Goal: Information Seeking & Learning: Learn about a topic

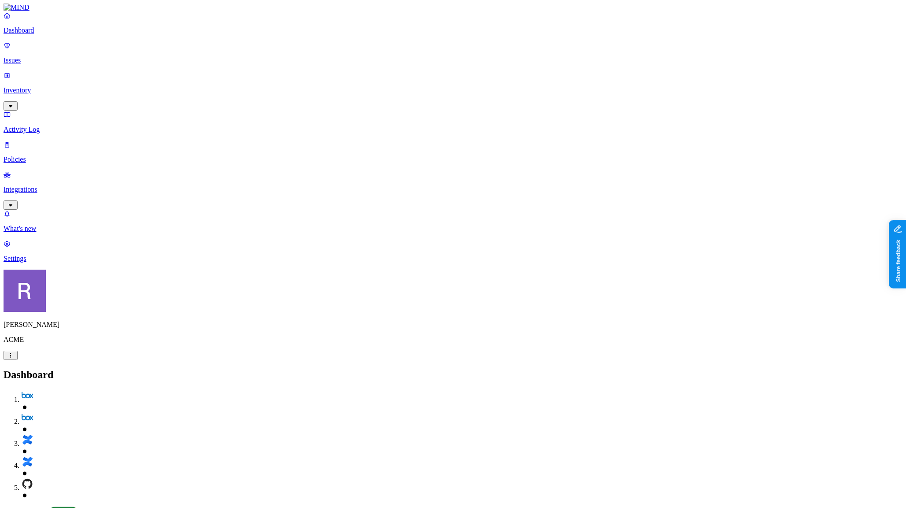
click at [92, 360] on div "[PERSON_NAME] ACME" at bounding box center [453, 315] width 899 height 90
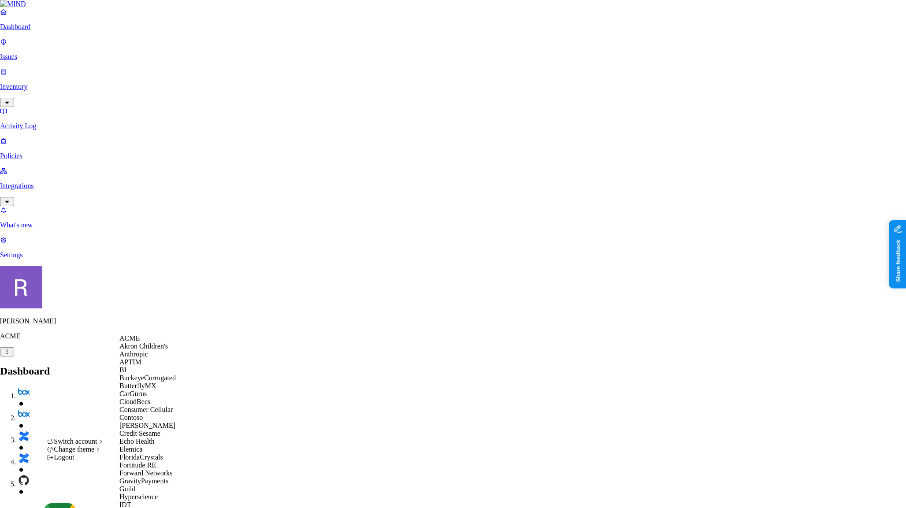
click at [144, 342] on div "ACME" at bounding box center [161, 338] width 85 height 8
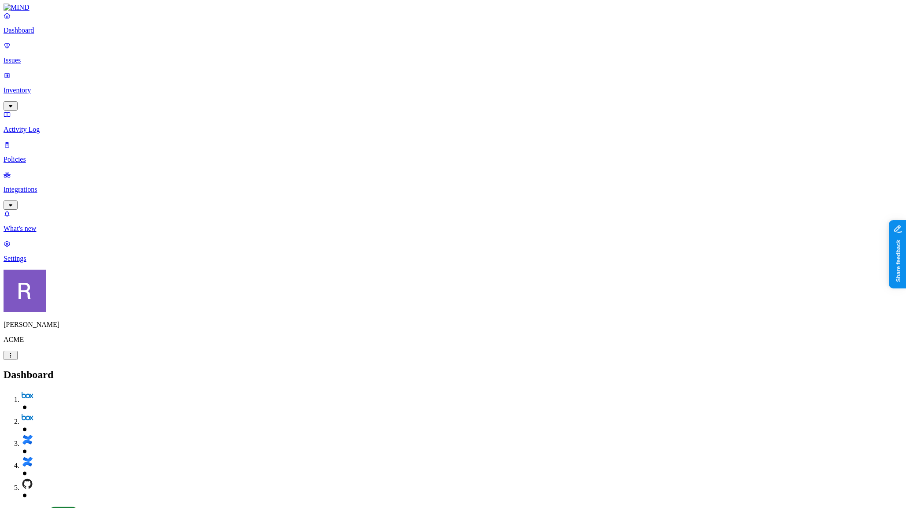
click at [37, 86] on p "Inventory" at bounding box center [453, 90] width 899 height 8
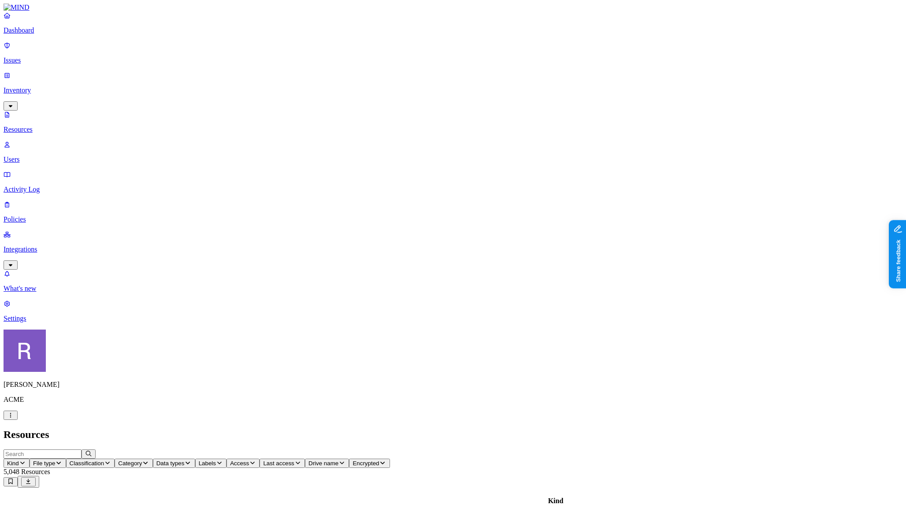
click at [115, 459] on button "Classification" at bounding box center [90, 463] width 49 height 9
click at [279, 429] on h2 "Resources" at bounding box center [453, 435] width 899 height 12
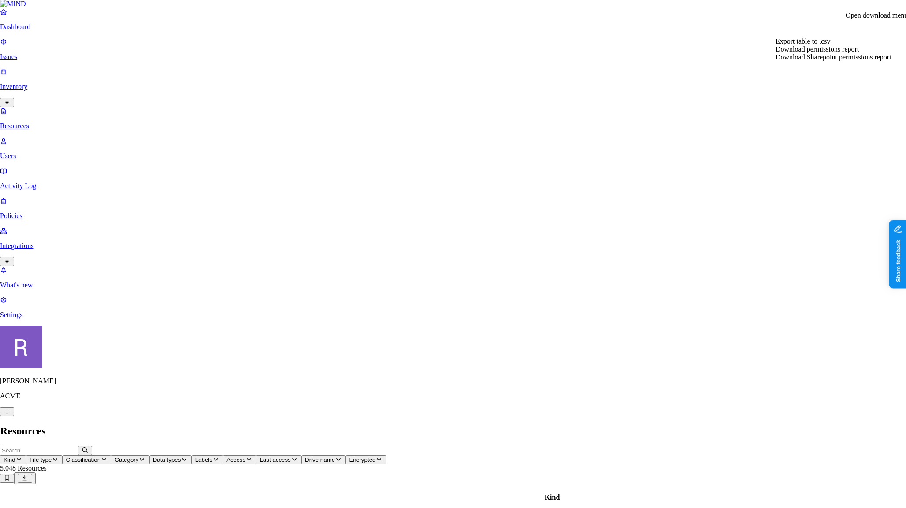
click at [859, 53] on div "Download permissions report" at bounding box center [833, 49] width 116 height 8
click at [857, 61] on span "Download Sharepoint permissions report" at bounding box center [833, 56] width 116 height 7
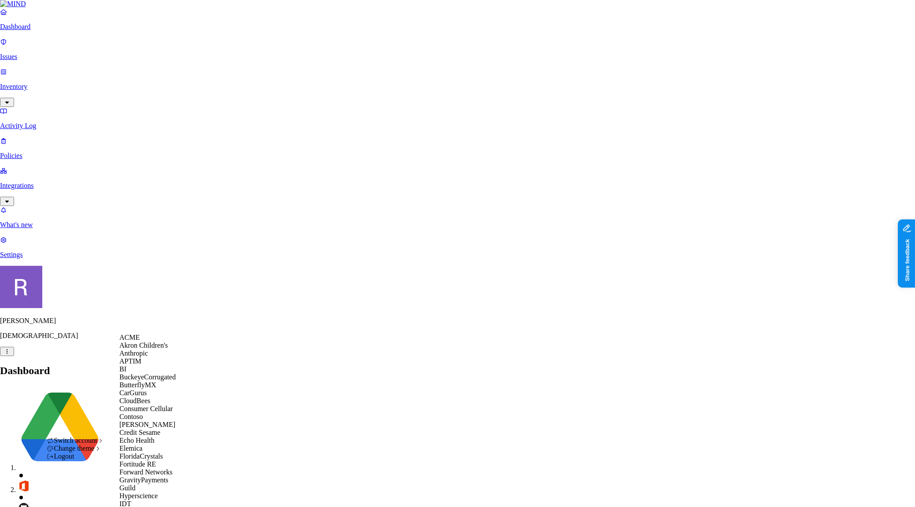
scroll to position [262, 0]
click at [150, 507] on div "Inotiv" at bounding box center [161, 512] width 85 height 8
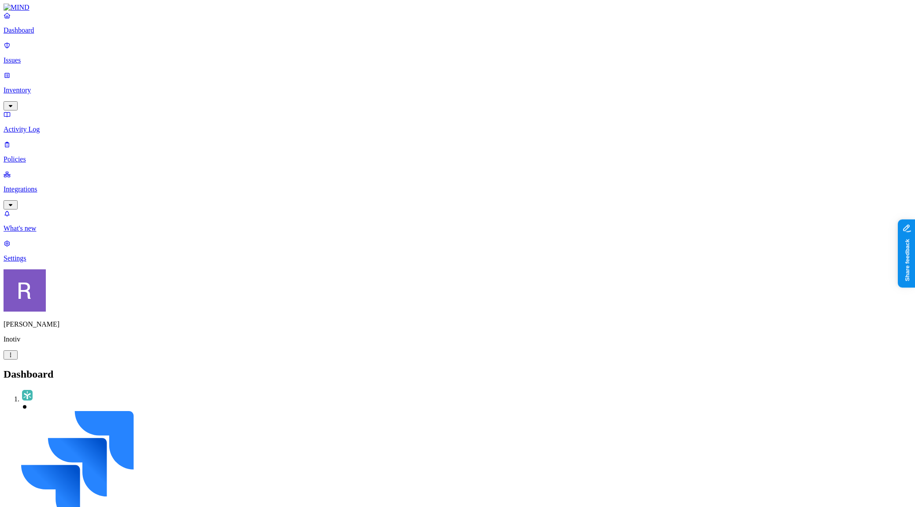
click at [34, 185] on p "Integrations" at bounding box center [458, 189] width 908 height 8
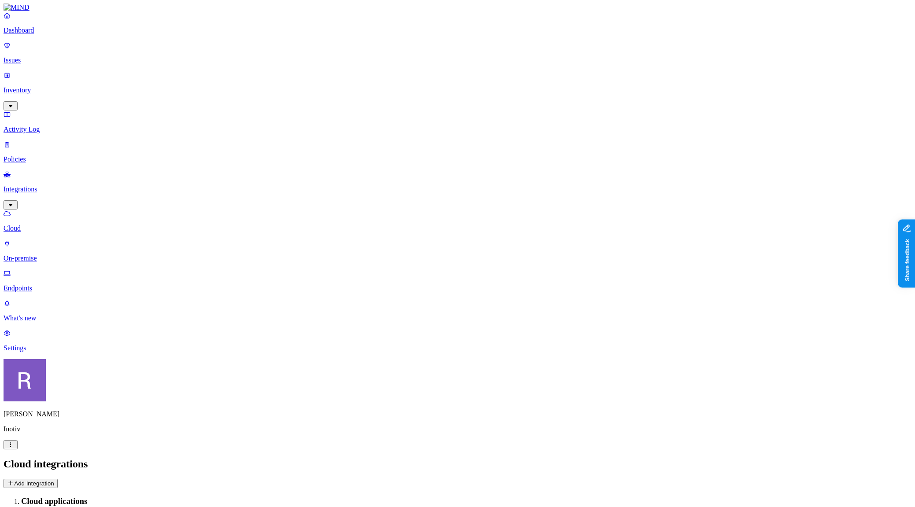
click at [31, 285] on p "Endpoints" at bounding box center [458, 289] width 908 height 8
click at [110, 499] on icon "button" at bounding box center [106, 502] width 7 height 6
drag, startPoint x: 250, startPoint y: 61, endPoint x: 248, endPoint y: 55, distance: 6.3
click at [258, 73] on button "button" at bounding box center [261, 74] width 7 height 3
click at [258, 49] on button "button" at bounding box center [261, 50] width 7 height 3
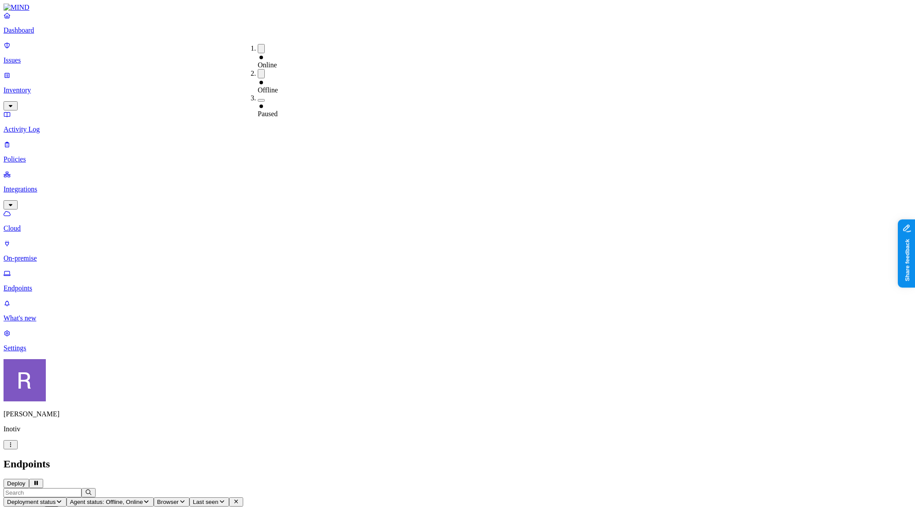
click at [258, 69] on button "button" at bounding box center [261, 73] width 7 height 9
click at [258, 47] on button "button" at bounding box center [261, 48] width 7 height 9
click at [396, 459] on div "Endpoints Deploy" at bounding box center [458, 474] width 908 height 30
click at [44, 225] on p "Cloud" at bounding box center [458, 229] width 908 height 8
click at [45, 156] on p "Policies" at bounding box center [458, 160] width 908 height 8
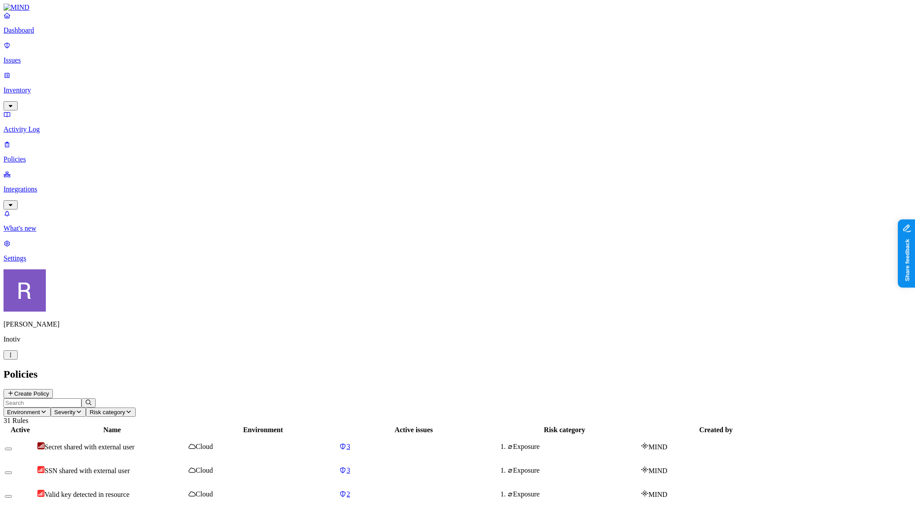
click at [47, 409] on icon "button" at bounding box center [43, 412] width 7 height 6
click at [210, 84] on span "Endpoint" at bounding box center [208, 87] width 26 height 7
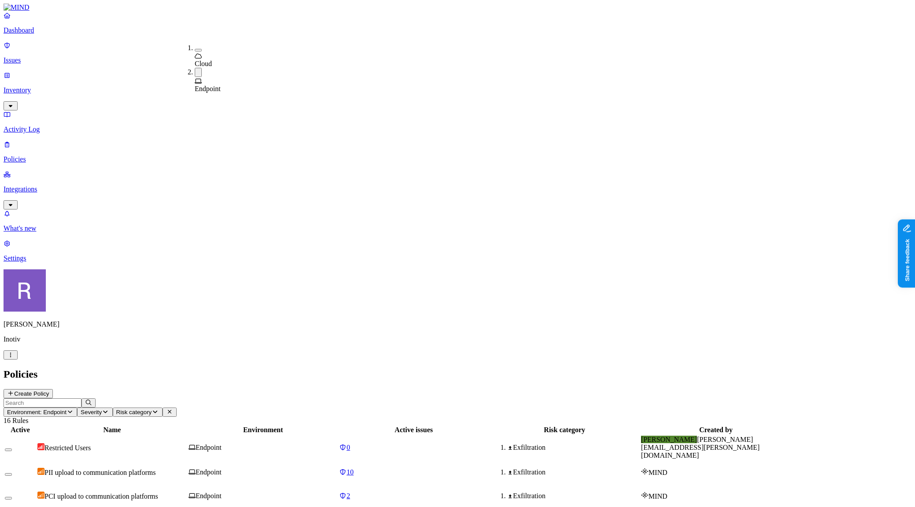
click at [74, 409] on icon "button" at bounding box center [70, 412] width 7 height 6
click at [370, 399] on header "Environment: Endpoint Severity Risk category 16 Rules" at bounding box center [458, 412] width 908 height 26
click at [74, 409] on icon "button" at bounding box center [70, 412] width 7 height 6
click at [195, 46] on div "Cloud" at bounding box center [195, 56] width 0 height 24
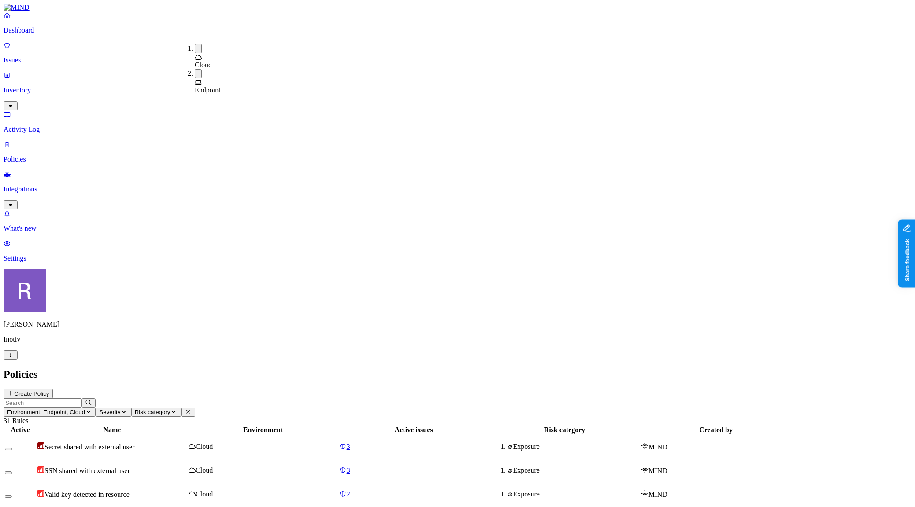
click at [215, 86] on span "Endpoint" at bounding box center [208, 89] width 26 height 7
click at [66, 409] on icon "button" at bounding box center [62, 412] width 7 height 6
click at [212, 61] on span "Cloud" at bounding box center [203, 64] width 17 height 7
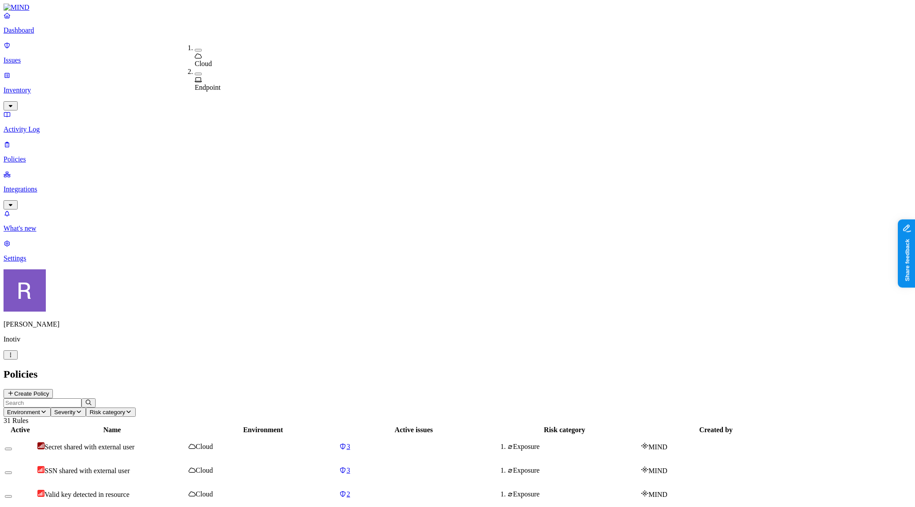
click at [371, 369] on h2 "Policies" at bounding box center [458, 375] width 908 height 12
click at [33, 56] on p "Issues" at bounding box center [458, 60] width 908 height 8
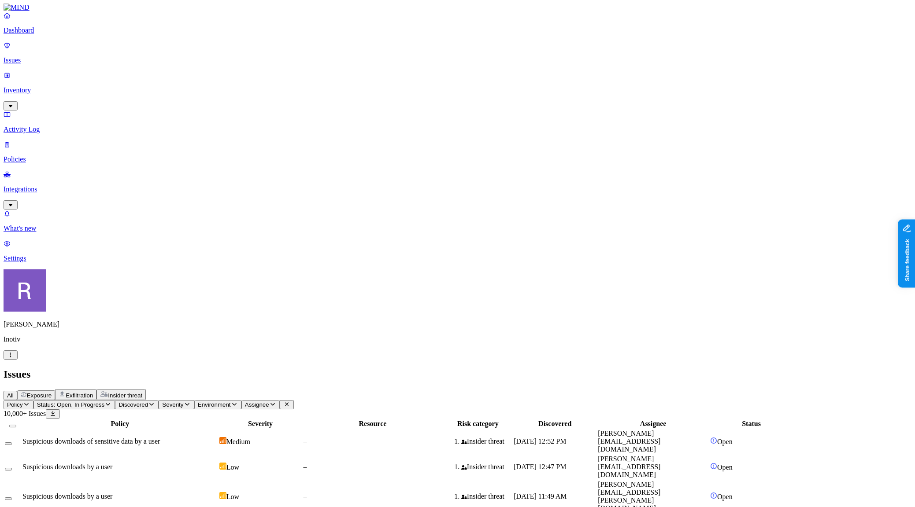
click at [32, 156] on p "Policies" at bounding box center [458, 160] width 908 height 8
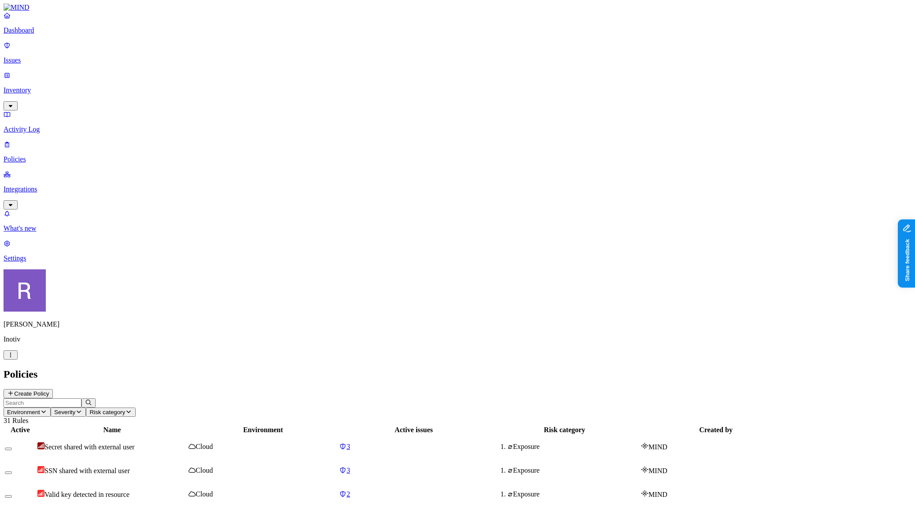
click at [26, 185] on p "Integrations" at bounding box center [458, 189] width 908 height 8
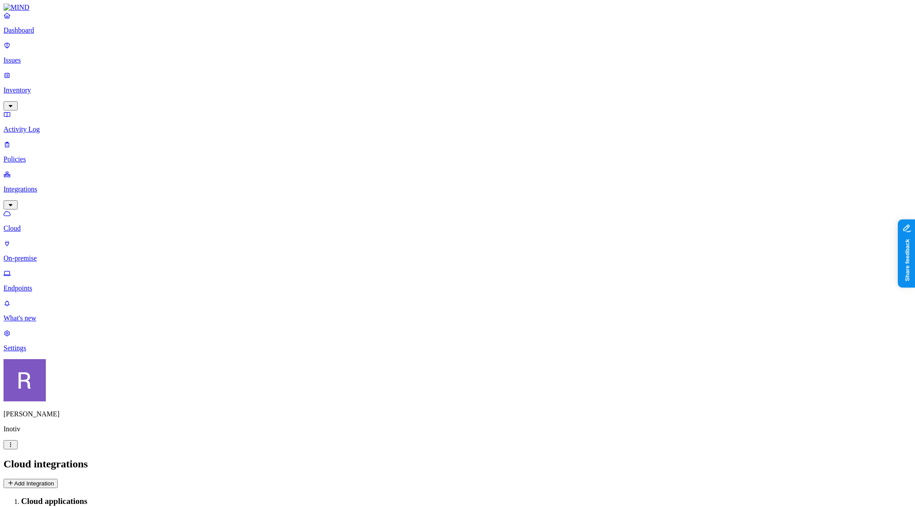
click at [43, 34] on p "Dashboard" at bounding box center [458, 30] width 908 height 8
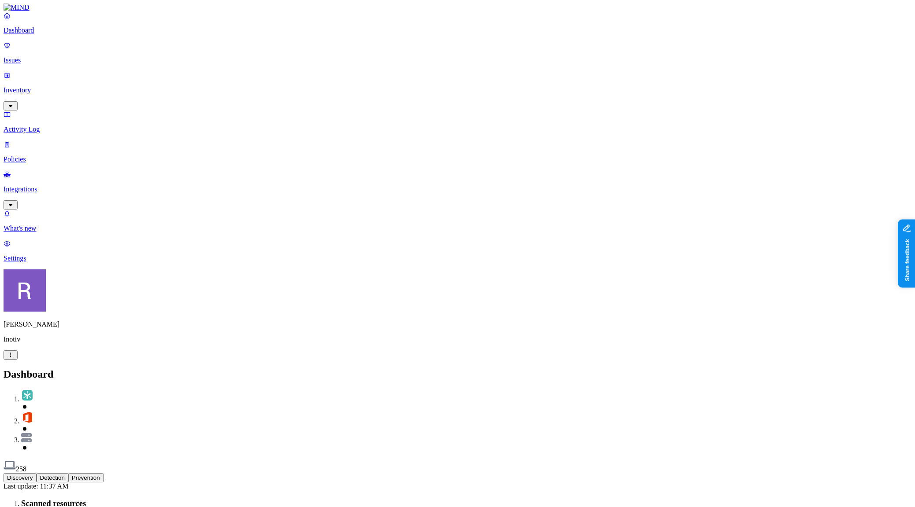
click at [49, 185] on p "Integrations" at bounding box center [458, 189] width 908 height 8
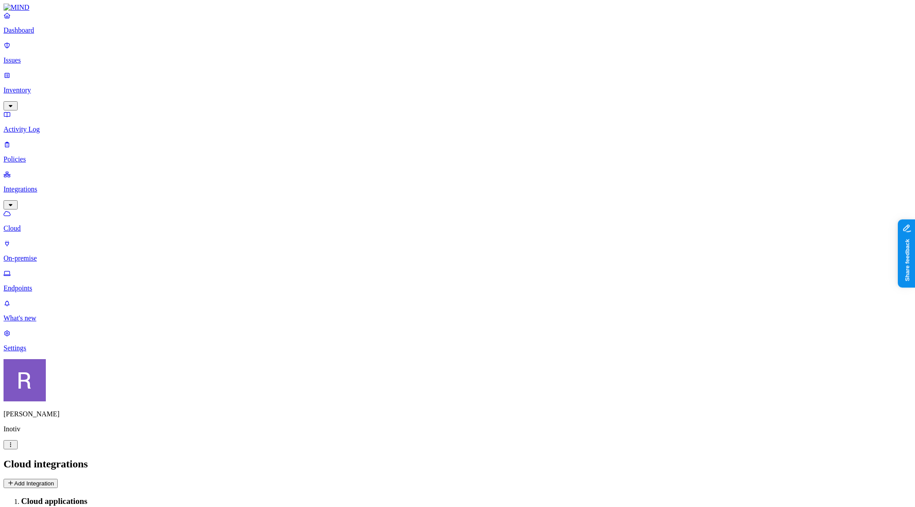
click at [48, 285] on p "Endpoints" at bounding box center [458, 289] width 908 height 8
click at [47, 225] on p "Cloud" at bounding box center [458, 229] width 908 height 8
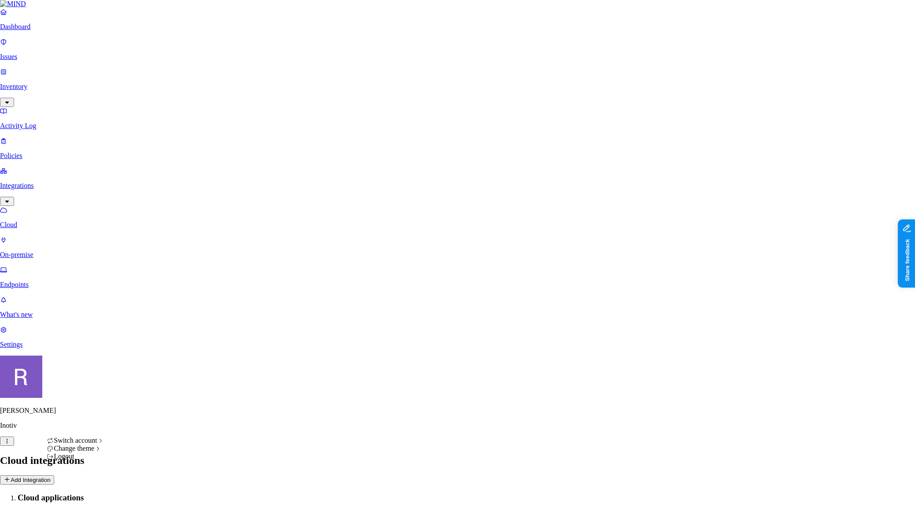
click at [85, 493] on html "Dashboard Issues Inventory Activity Log Policies Integrations Cloud On-premise …" at bounding box center [457, 478] width 915 height 956
click at [421, 333] on html "Dashboard Issues Inventory Activity Log Policies Integrations Cloud On-premise …" at bounding box center [457, 478] width 915 height 956
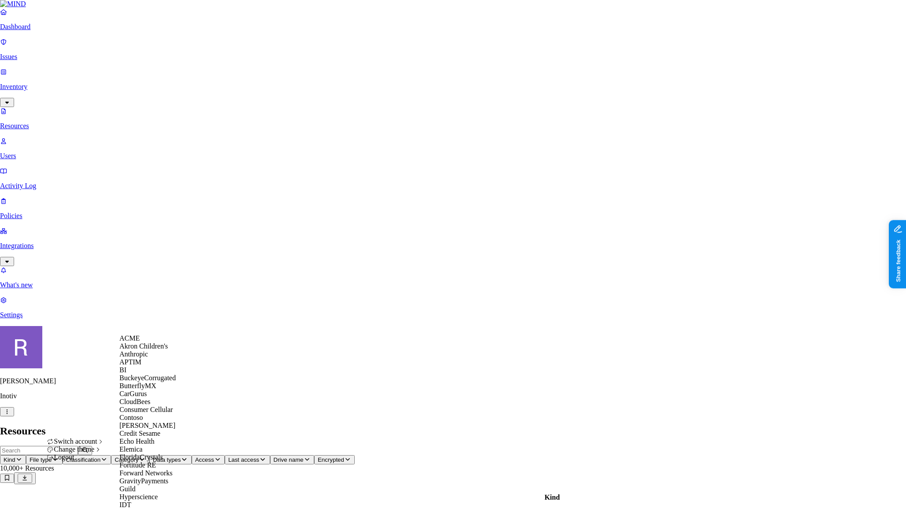
click at [135, 342] on span "ACME" at bounding box center [129, 337] width 20 height 7
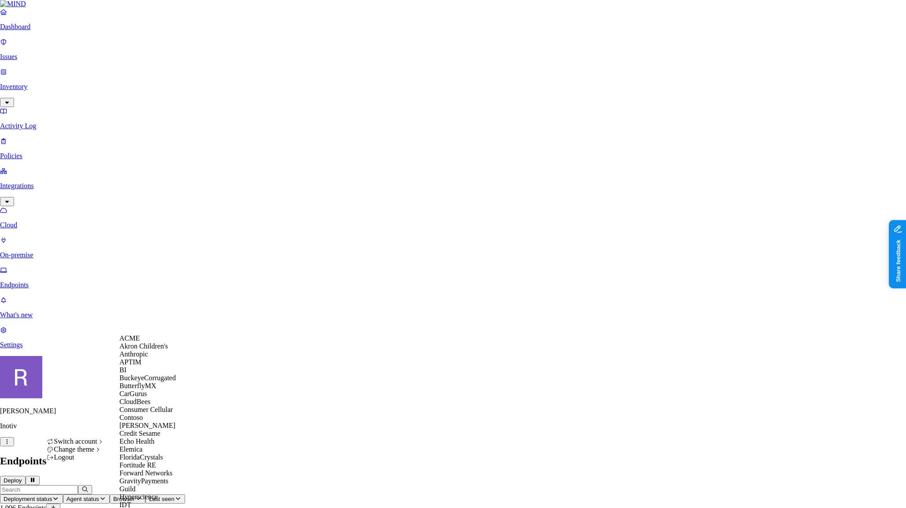
scroll to position [572, 0]
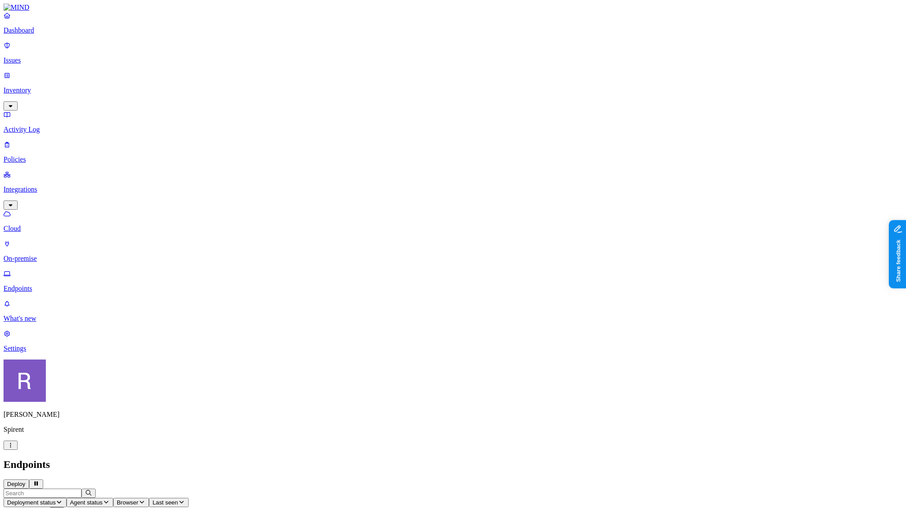
click at [40, 34] on p "Dashboard" at bounding box center [453, 30] width 899 height 8
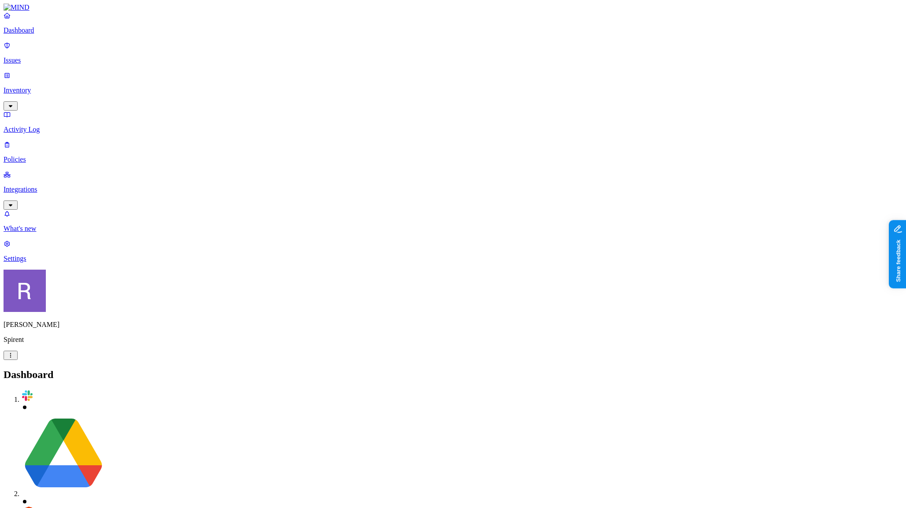
click at [29, 59] on link "Issues" at bounding box center [453, 52] width 899 height 23
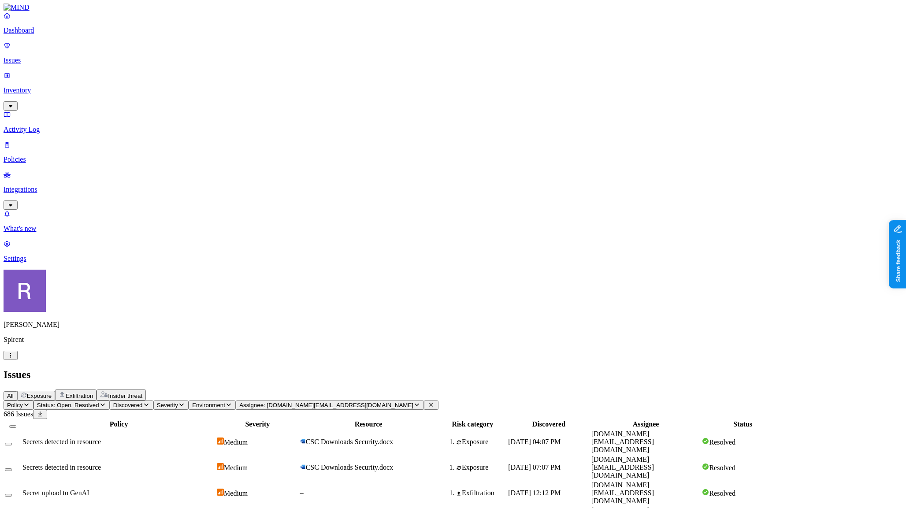
click at [42, 156] on p "Policies" at bounding box center [453, 160] width 899 height 8
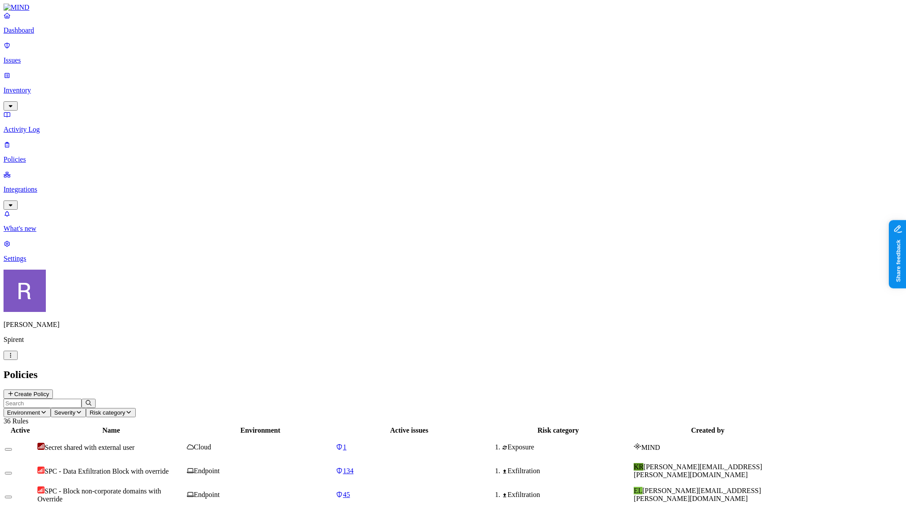
click at [81, 399] on input "text" at bounding box center [43, 403] width 78 height 9
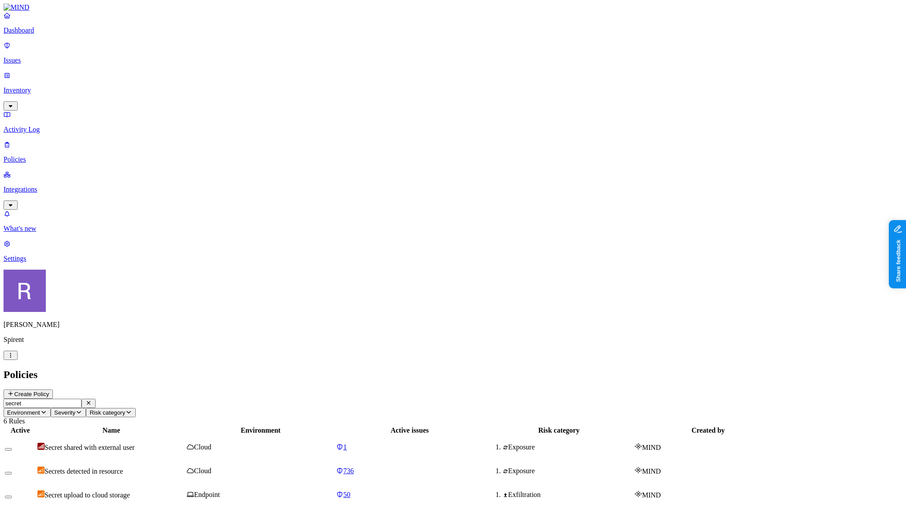
click at [175, 507] on td "Secret upload to GenAI" at bounding box center [111, 518] width 148 height 23
click at [81, 399] on input "secret" at bounding box center [43, 403] width 78 height 9
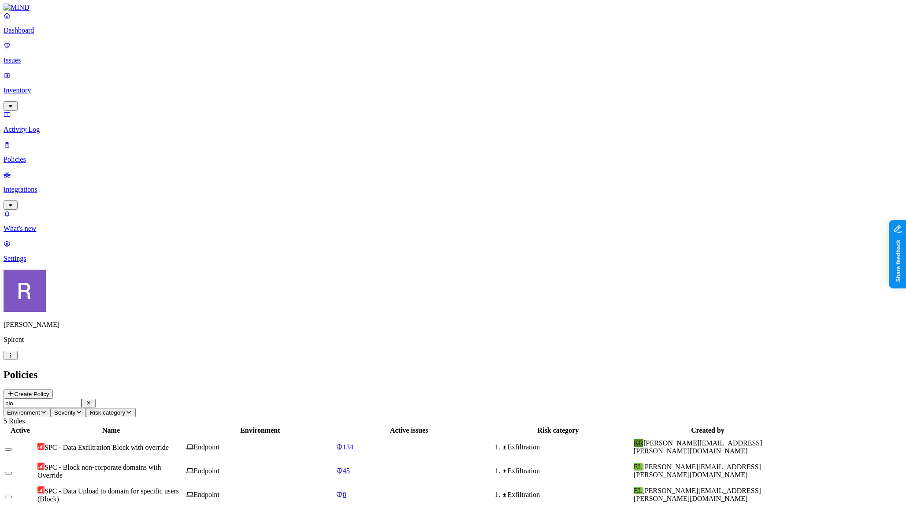
type input "blo"
click at [161, 463] on span "SPC - Block non-corporate domains with Override" at bounding box center [98, 470] width 123 height 15
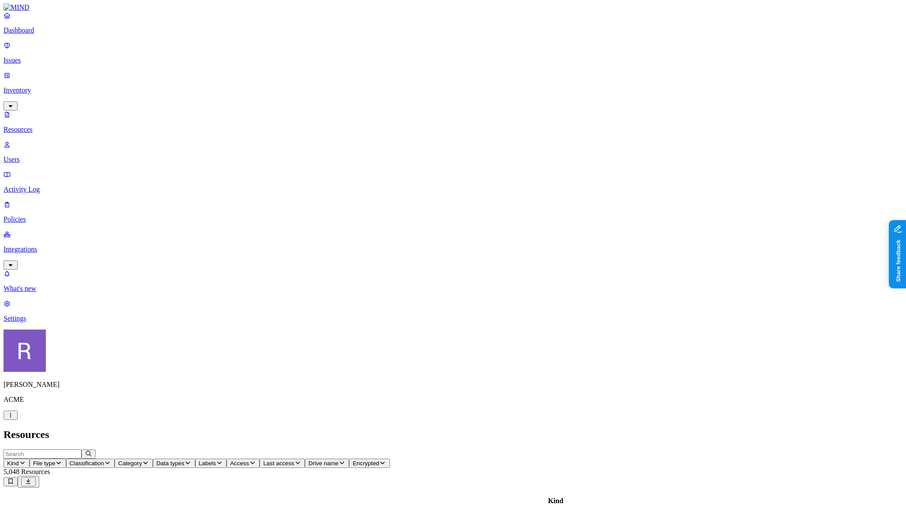
click at [48, 34] on p "Dashboard" at bounding box center [453, 30] width 899 height 8
